Goal: Information Seeking & Learning: Learn about a topic

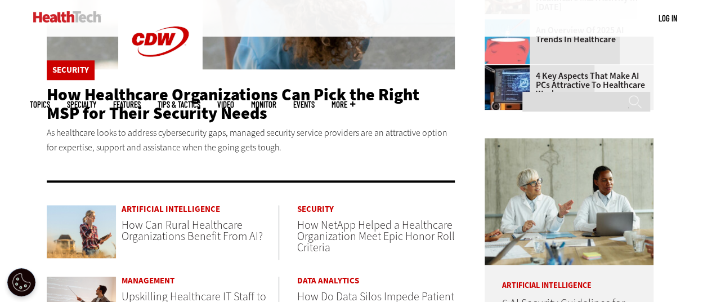
scroll to position [391, 0]
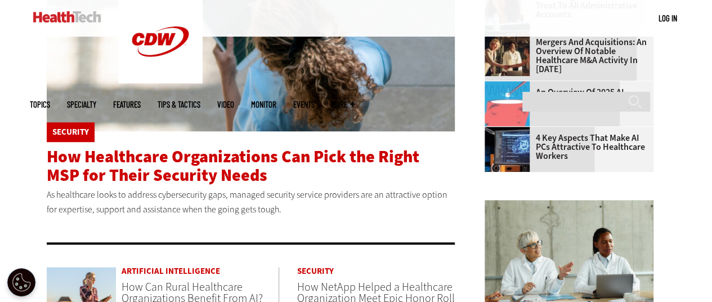
click at [98, 174] on span "How Healthcare Organizations Can Pick the Right MSP for Their Security Needs" at bounding box center [233, 165] width 373 height 41
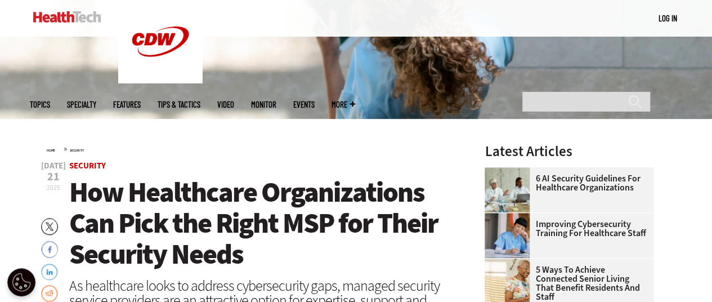
scroll to position [225, 0]
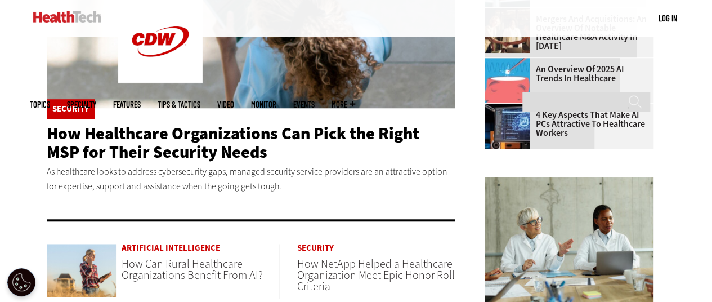
scroll to position [391, 0]
